Goal: Navigation & Orientation: Find specific page/section

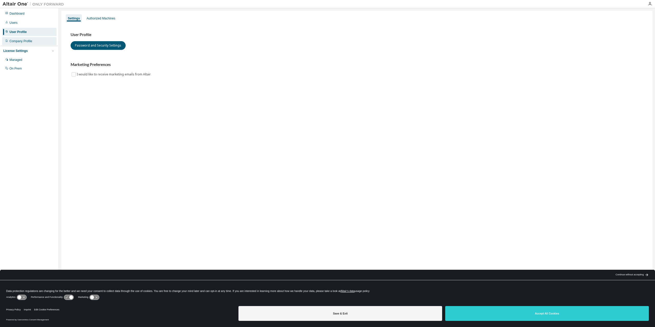
click at [34, 42] on div "Company Profile" at bounding box center [29, 41] width 55 height 8
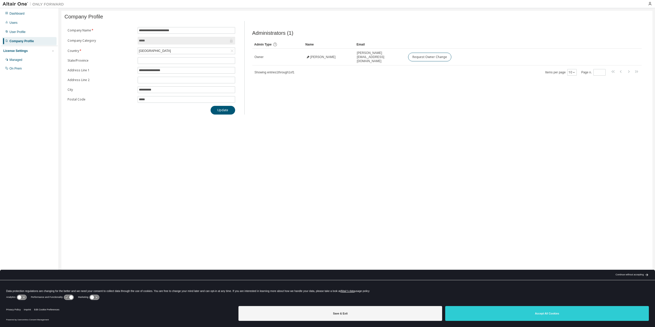
click at [44, 50] on div "License Settings" at bounding box center [29, 51] width 52 height 5
click at [38, 53] on div "License Settings" at bounding box center [29, 51] width 52 height 5
click at [9, 60] on div "Managed" at bounding box center [15, 60] width 13 height 4
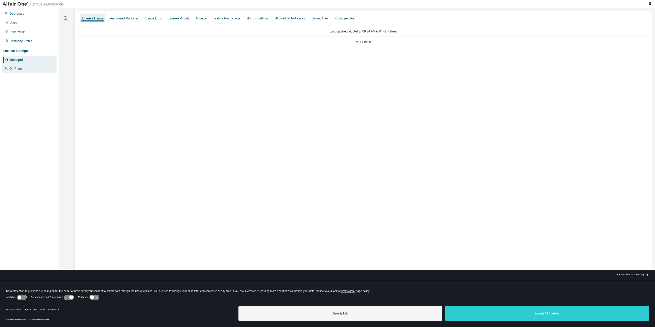
click at [13, 68] on div "On Prem" at bounding box center [15, 69] width 12 height 4
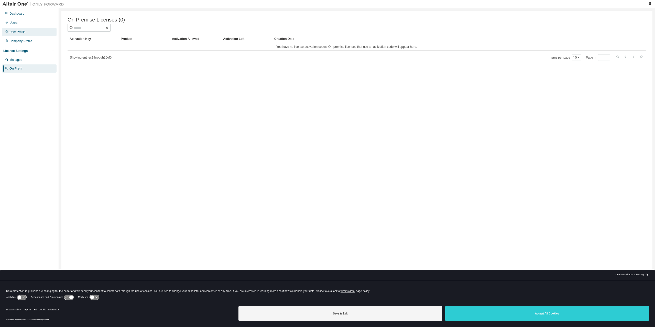
click at [14, 30] on div "User Profile" at bounding box center [17, 32] width 16 height 4
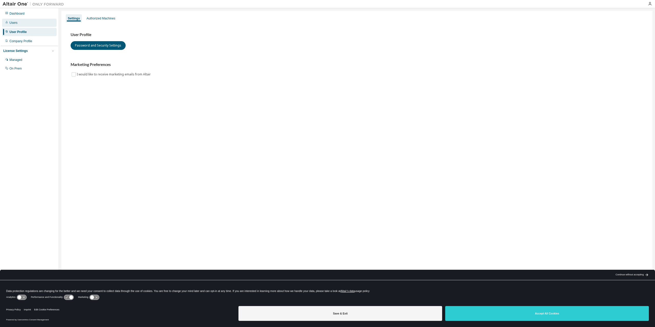
click at [16, 23] on div "Users" at bounding box center [13, 23] width 8 height 4
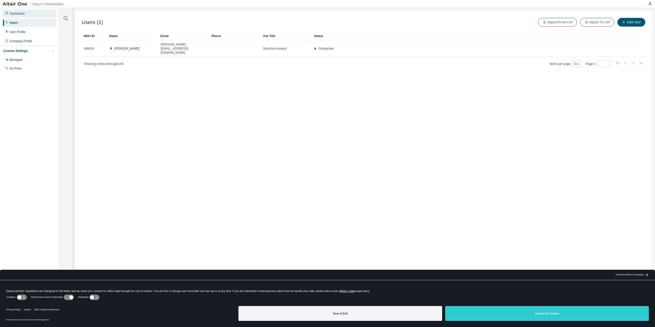
click at [20, 12] on div "Dashboard" at bounding box center [16, 14] width 15 height 4
